Goal: Transaction & Acquisition: Purchase product/service

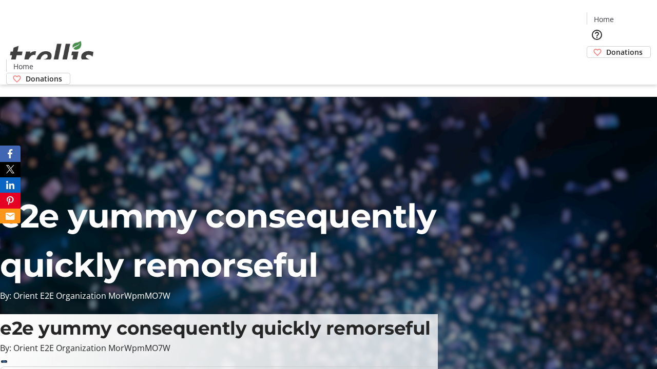
click at [606, 47] on span "Donations" at bounding box center [624, 52] width 36 height 11
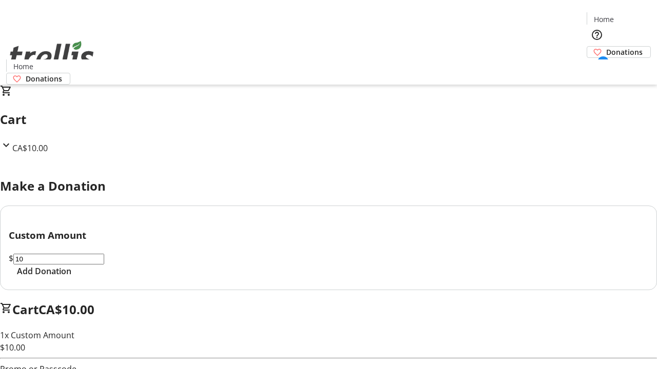
select select "CA"
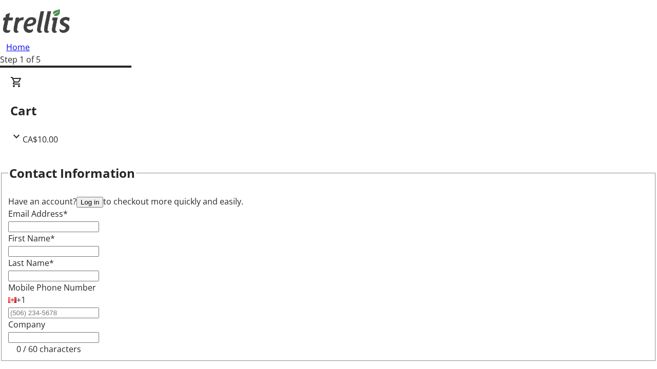
click at [103, 197] on button "Log in" at bounding box center [89, 202] width 27 height 11
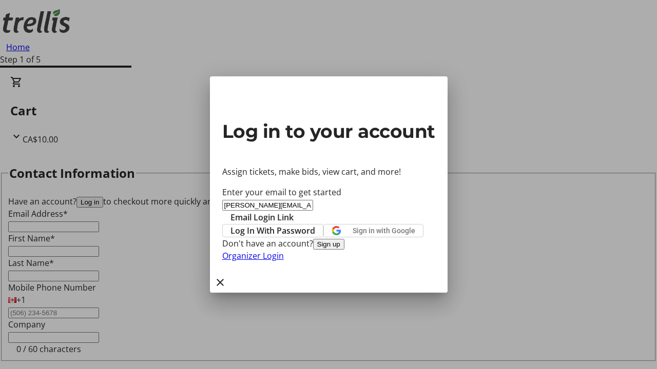
type input "[PERSON_NAME][EMAIL_ADDRESS][DOMAIN_NAME]"
click at [293, 211] on span "Email Login Link" at bounding box center [261, 217] width 63 height 12
